Goal: Task Accomplishment & Management: Manage account settings

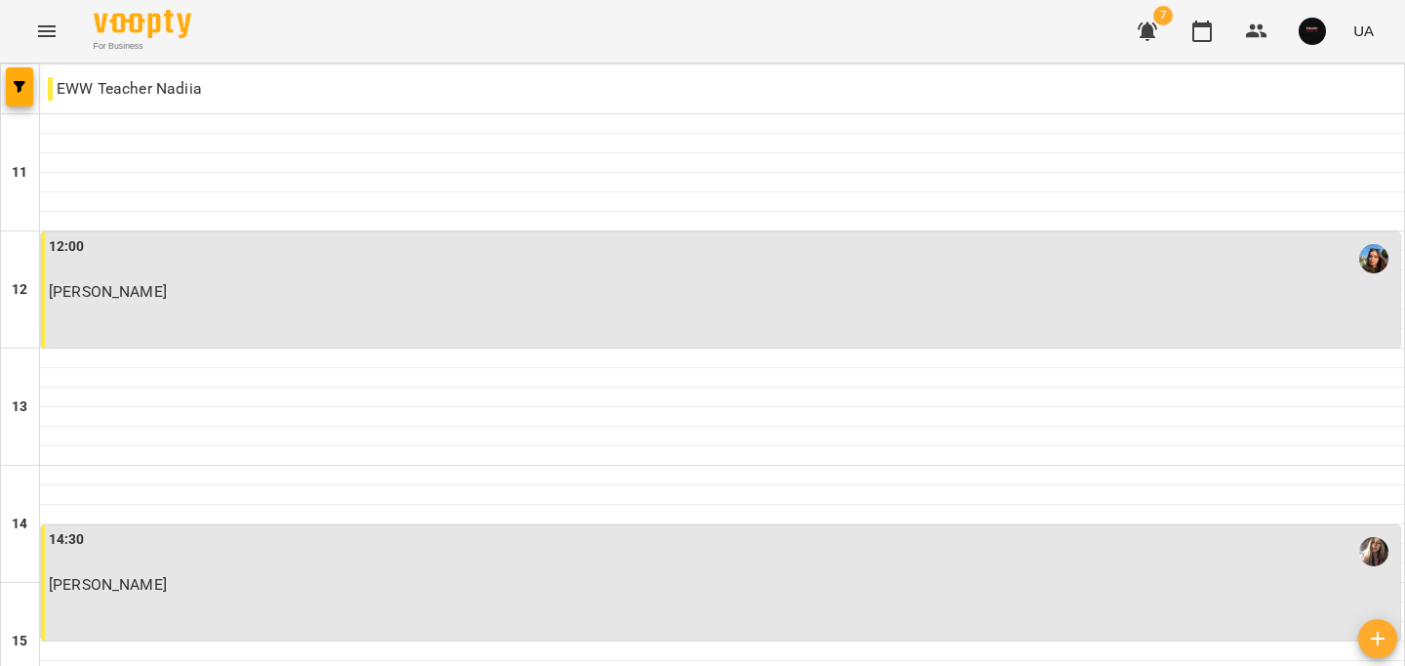
scroll to position [486, 0]
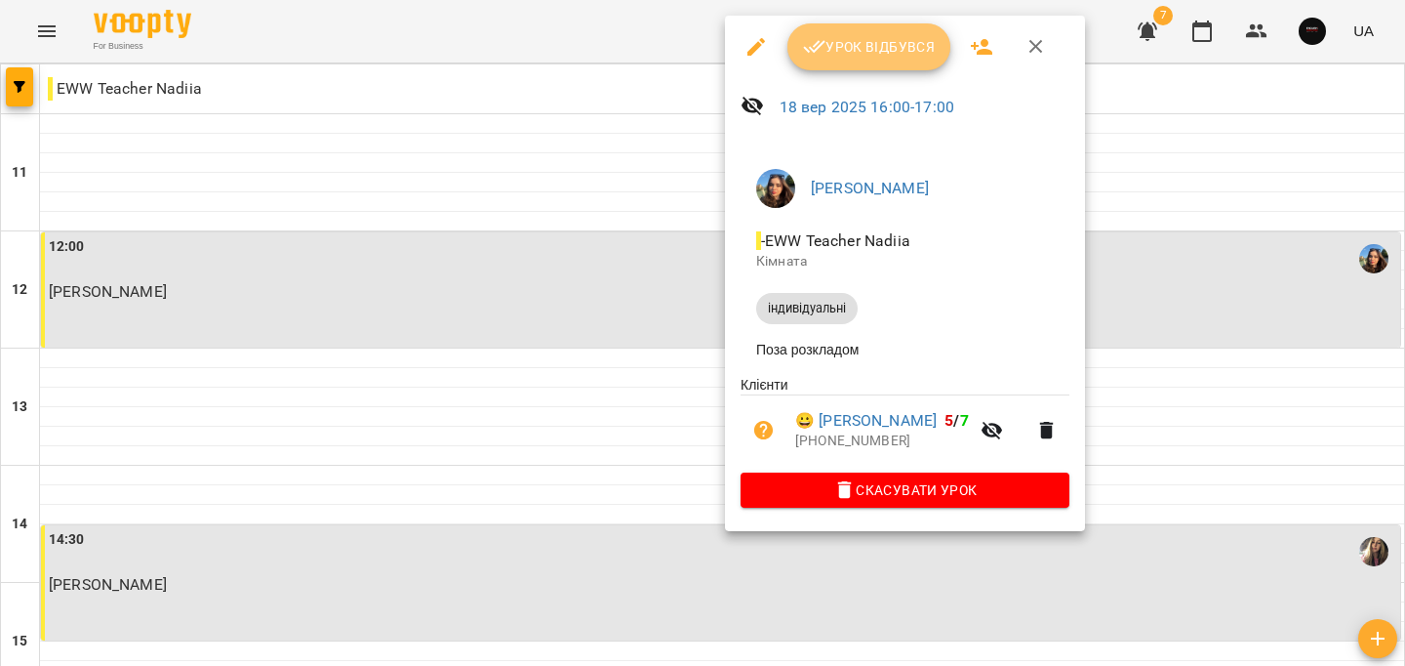
click at [797, 51] on button "Урок відбувся" at bounding box center [870, 46] width 164 height 47
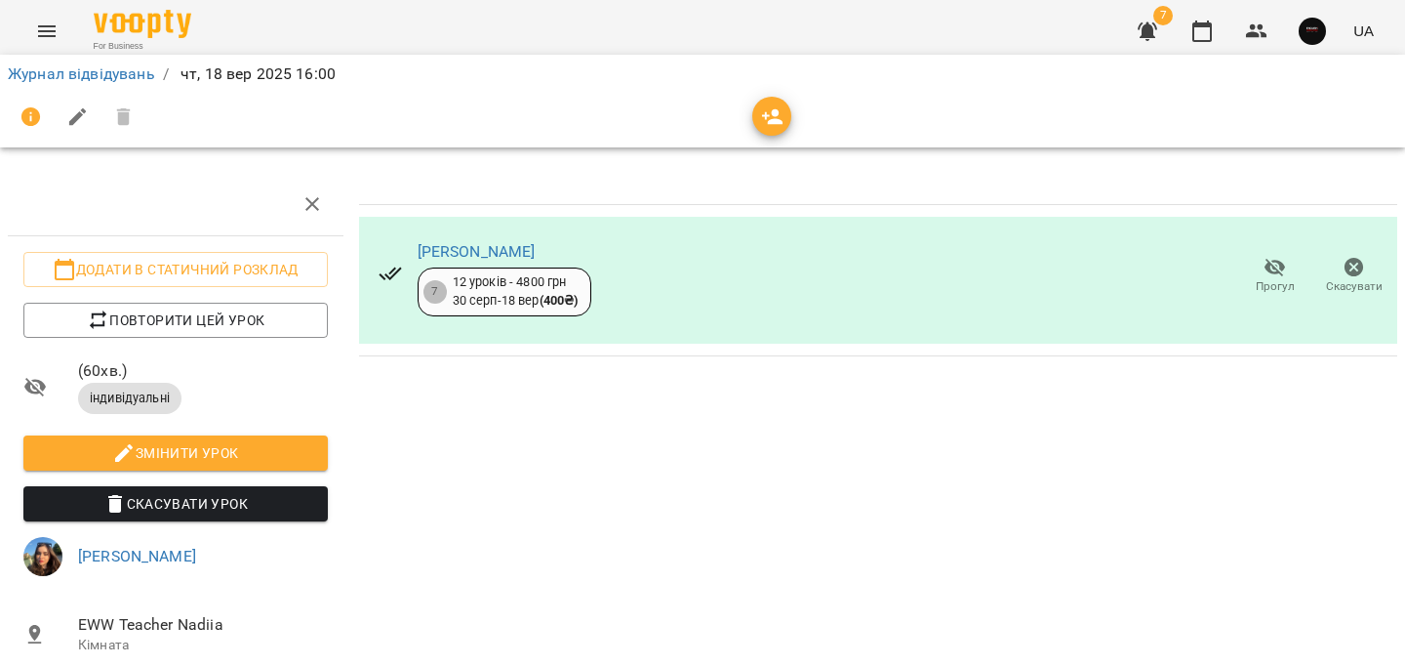
click at [456, 240] on div "[PERSON_NAME]" at bounding box center [505, 251] width 174 height 23
click at [472, 251] on link "[PERSON_NAME]" at bounding box center [477, 251] width 118 height 19
click at [132, 70] on link "Журнал відвідувань" at bounding box center [81, 73] width 147 height 19
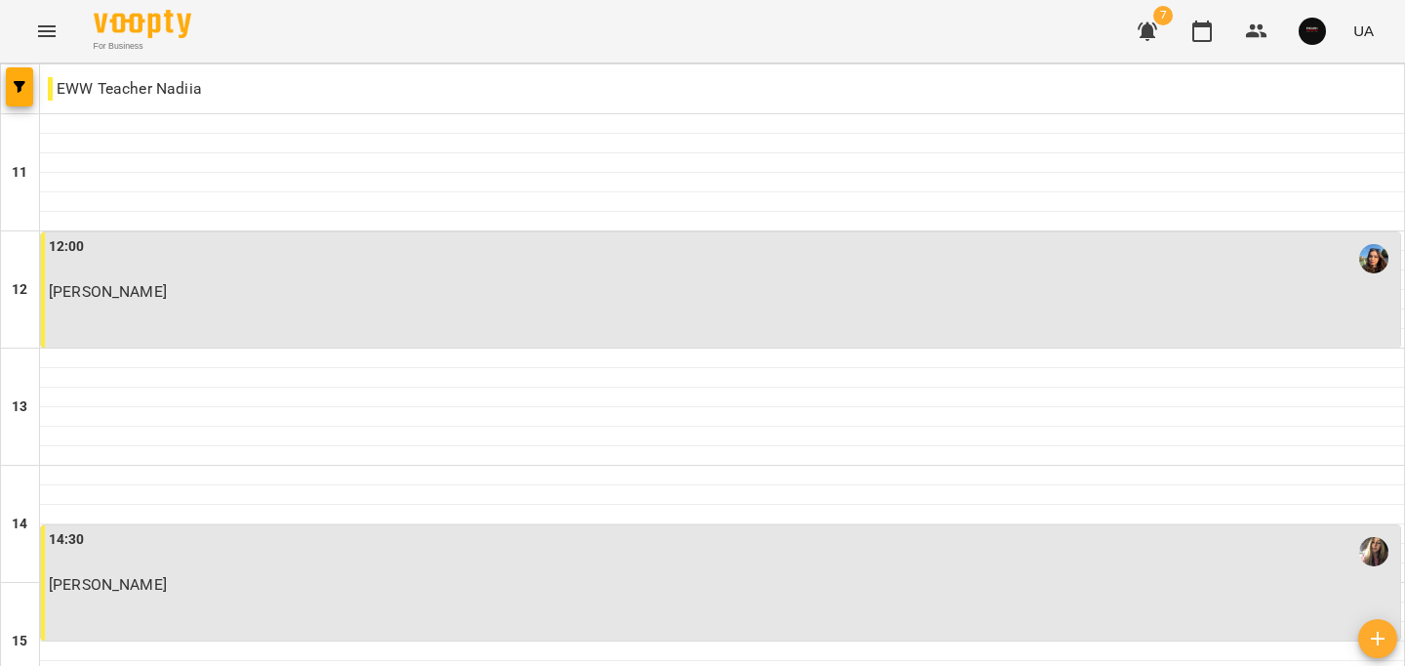
scroll to position [535, 0]
